Goal: Register for event/course

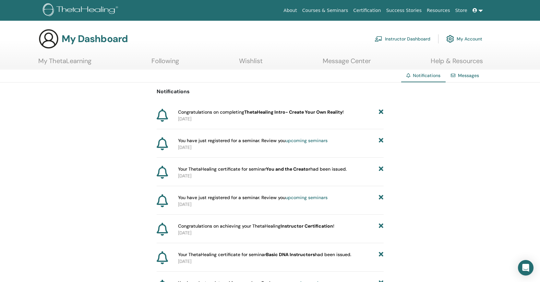
click at [293, 110] on b "ThetaHealing Intro- Create Your Own Reality" at bounding box center [293, 112] width 98 height 6
click at [76, 61] on link "My ThetaLearning" at bounding box center [64, 63] width 53 height 13
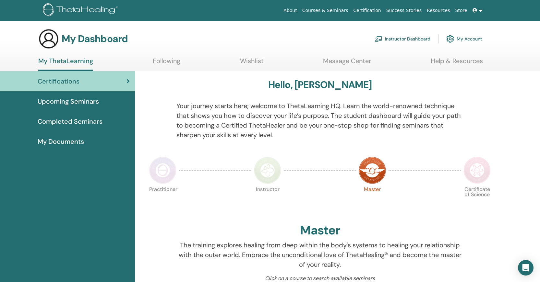
click at [49, 142] on span "My Documents" at bounding box center [61, 142] width 46 height 10
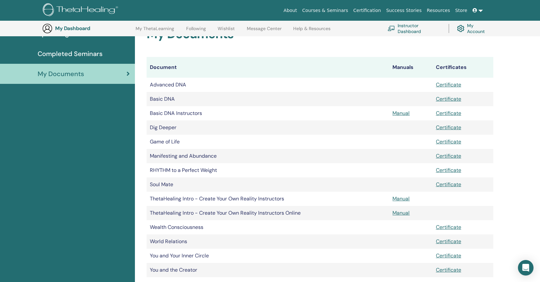
scroll to position [80, 0]
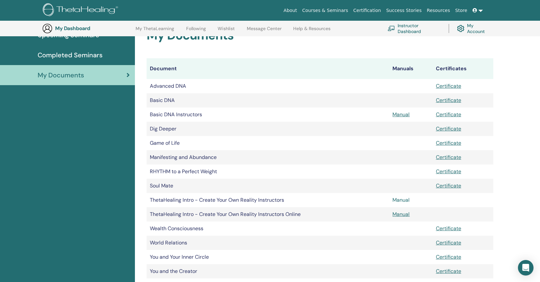
click at [397, 200] on link "Manual" at bounding box center [400, 200] width 17 height 7
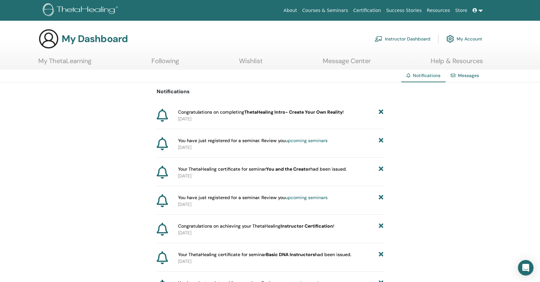
click at [301, 114] on b "ThetaHealing Intro- Create Your Own Reality" at bounding box center [293, 112] width 98 height 6
click at [216, 111] on span "Congratulations on completing ThetaHealing Intro- Create Your Own Reality !" at bounding box center [261, 112] width 166 height 7
click at [287, 113] on b "ThetaHealing Intro- Create Your Own Reality" at bounding box center [293, 112] width 98 height 6
click at [53, 64] on link "My ThetaLearning" at bounding box center [64, 63] width 53 height 13
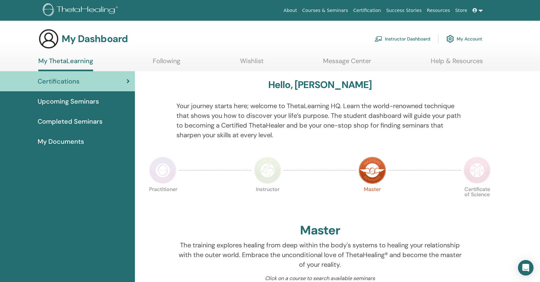
click at [75, 121] on span "Completed Seminars" at bounding box center [70, 122] width 65 height 10
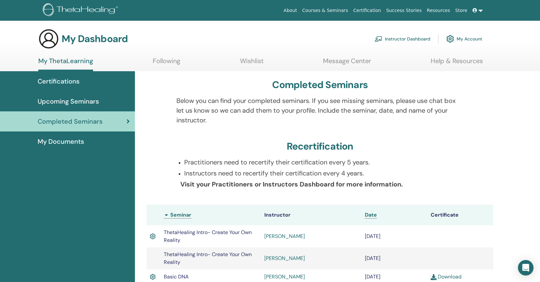
click at [234, 232] on span "ThetaHealing Intro- Create Your Own Reality" at bounding box center [208, 236] width 88 height 15
drag, startPoint x: 188, startPoint y: 234, endPoint x: 166, endPoint y: 237, distance: 22.2
click at [186, 235] on span "ThetaHealing Intro- Create Your Own Reality" at bounding box center [208, 236] width 88 height 15
click at [166, 238] on span "ThetaHealing Intro- Create Your Own Reality" at bounding box center [208, 236] width 88 height 15
click at [151, 232] on img at bounding box center [153, 236] width 6 height 8
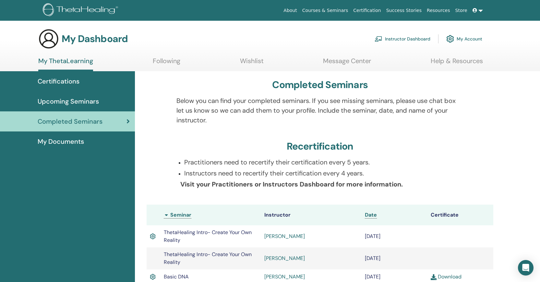
click at [151, 237] on img at bounding box center [153, 236] width 6 height 8
click at [285, 236] on link "[PERSON_NAME]" at bounding box center [284, 236] width 41 height 7
click at [68, 5] on img at bounding box center [81, 10] width 77 height 15
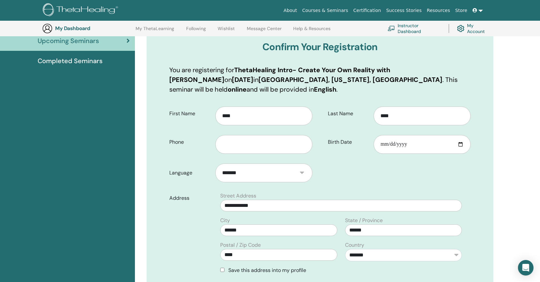
scroll to position [80, 0]
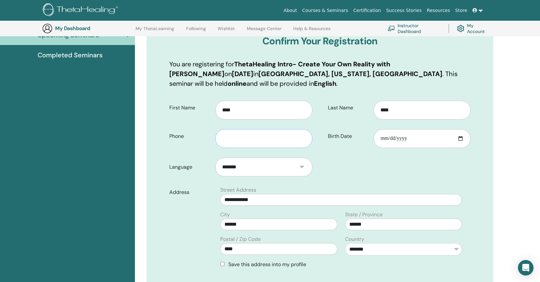
click at [280, 139] on input "text" at bounding box center [263, 138] width 97 height 19
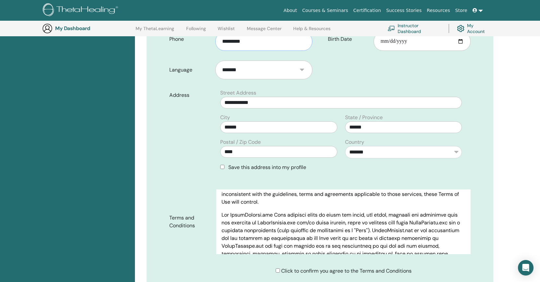
scroll to position [97, 0]
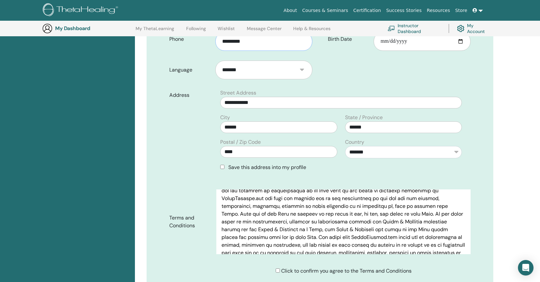
type input "*********"
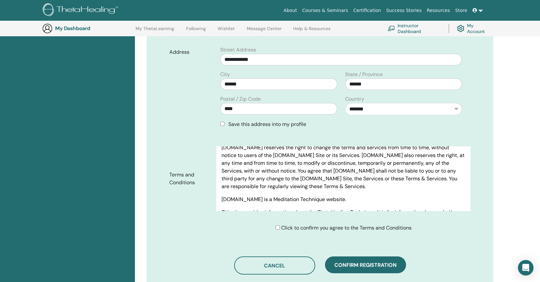
scroll to position [307, 0]
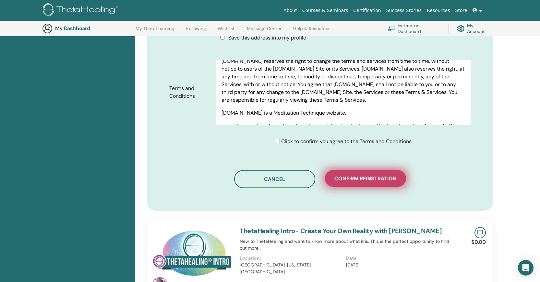
click at [353, 181] on span "Confirm registration" at bounding box center [365, 178] width 62 height 7
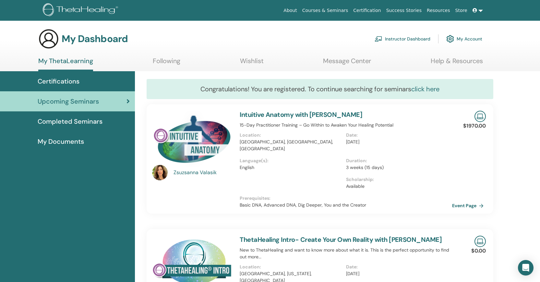
click at [434, 92] on link "click here" at bounding box center [425, 89] width 28 height 8
click at [70, 63] on link "My ThetaLearning" at bounding box center [65, 64] width 55 height 14
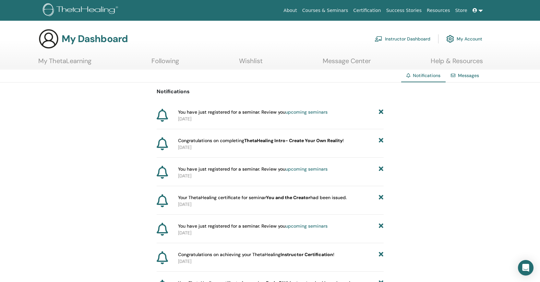
click at [63, 61] on link "My ThetaLearning" at bounding box center [64, 63] width 53 height 13
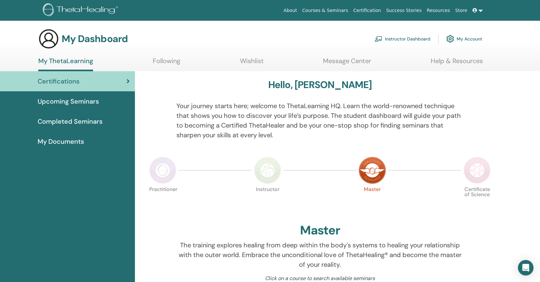
click at [299, 8] on link "About" at bounding box center [290, 11] width 18 height 12
click at [359, 61] on link "Message Center" at bounding box center [347, 63] width 48 height 13
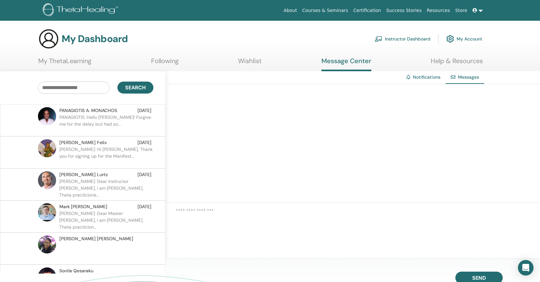
click at [84, 61] on link "My ThetaLearning" at bounding box center [64, 63] width 53 height 13
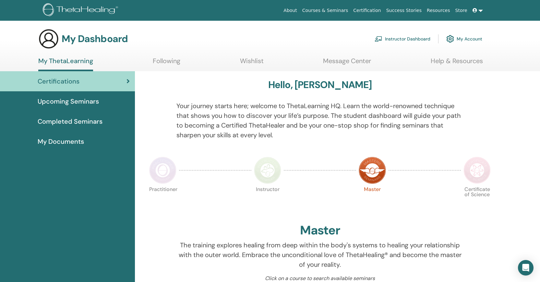
click at [93, 8] on img at bounding box center [81, 10] width 77 height 15
